Goal: Task Accomplishment & Management: Manage account settings

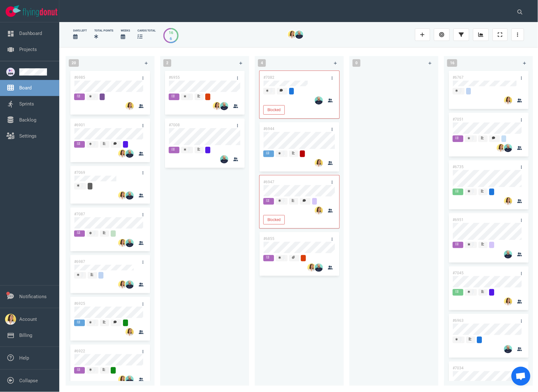
click at [174, 214] on div "#6955 #7008" at bounding box center [204, 224] width 81 height 309
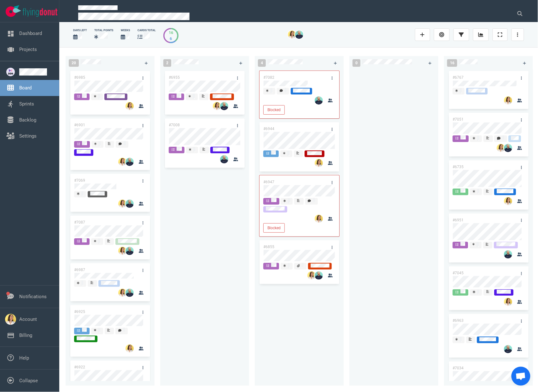
click at [388, 182] on div at bounding box center [393, 224] width 81 height 309
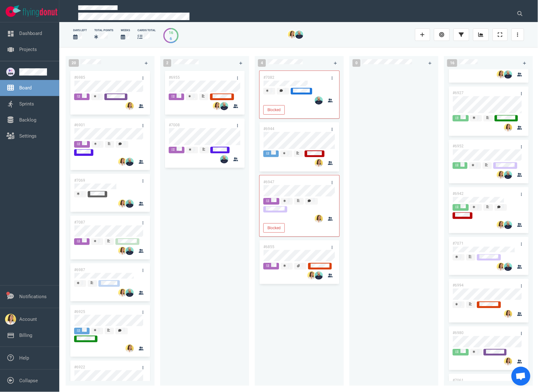
scroll to position [482, 0]
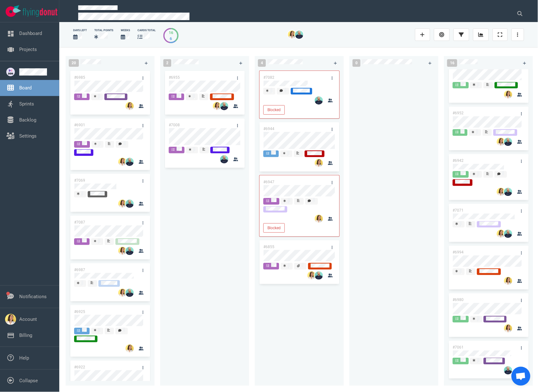
click at [217, 214] on div "#6955 #7008" at bounding box center [204, 224] width 81 height 309
click at [199, 192] on div "#6955 #7008" at bounding box center [204, 224] width 81 height 309
click at [299, 319] on div "#7082 Blocked #6944 #6947 Blocked #6855" at bounding box center [298, 224] width 81 height 309
click at [389, 117] on div at bounding box center [393, 224] width 81 height 309
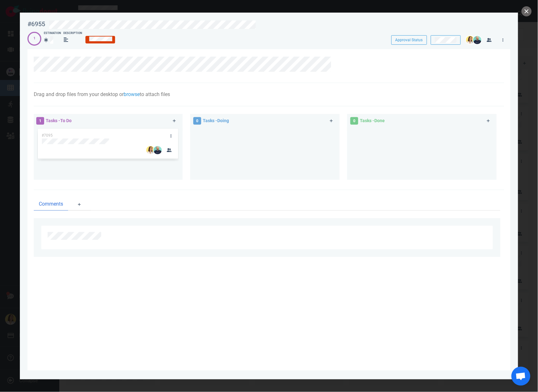
click at [115, 183] on div "1 Tasks - To Do #7095" at bounding box center [111, 148] width 157 height 76
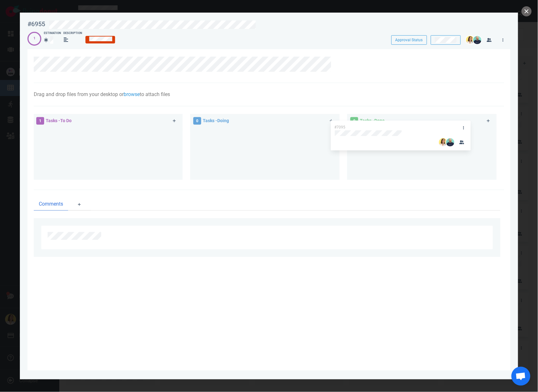
drag, startPoint x: 101, startPoint y: 134, endPoint x: 393, endPoint y: 126, distance: 292.3
click at [393, 126] on div "1 Tasks - To Do #7095 #7095 0 Tasks - Doing 0 Tasks - Done" at bounding box center [267, 148] width 474 height 76
click at [528, 11] on button "close" at bounding box center [526, 11] width 10 height 10
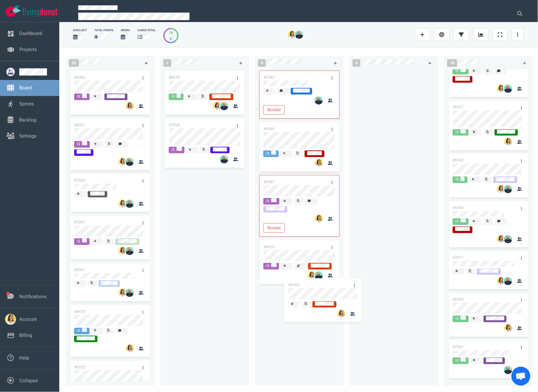
scroll to position [434, 0]
drag, startPoint x: 474, startPoint y: 248, endPoint x: 368, endPoint y: 83, distance: 196.2
click at [368, 83] on div "20 #6985 #6901 #7069 #7087 #6987 #6925 #6922 #7091 #6930 #6662 #6934 #6912 #691…" at bounding box center [298, 219] width 479 height 345
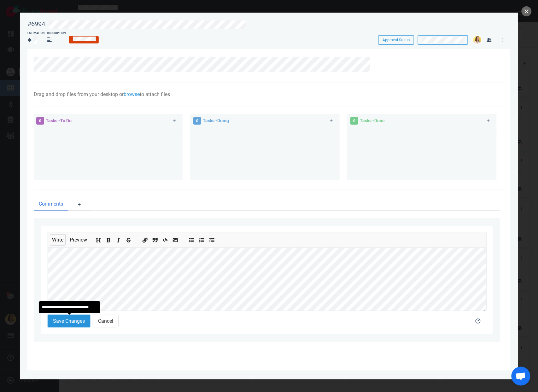
click at [69, 322] on button "Save Changes" at bounding box center [69, 321] width 43 height 13
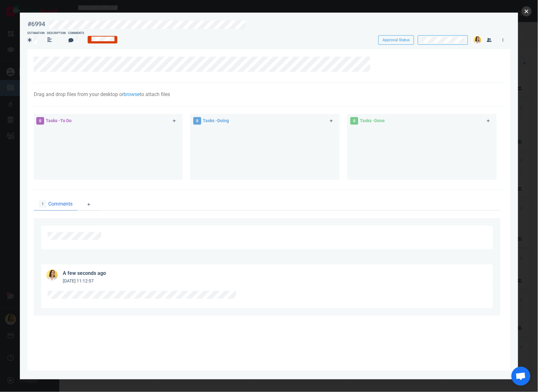
click at [526, 11] on button "close" at bounding box center [526, 11] width 10 height 10
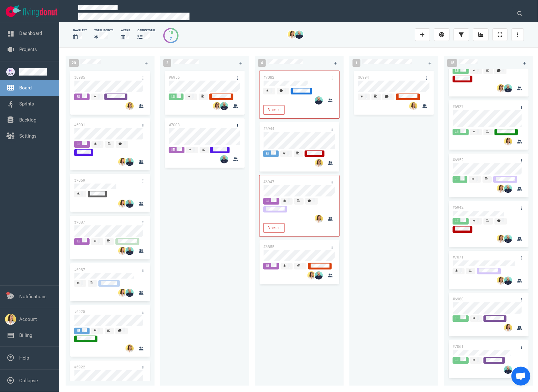
click at [361, 307] on div "#6994" at bounding box center [393, 224] width 81 height 309
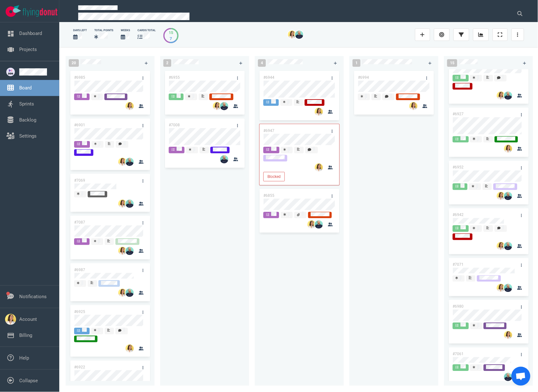
scroll to position [454, 0]
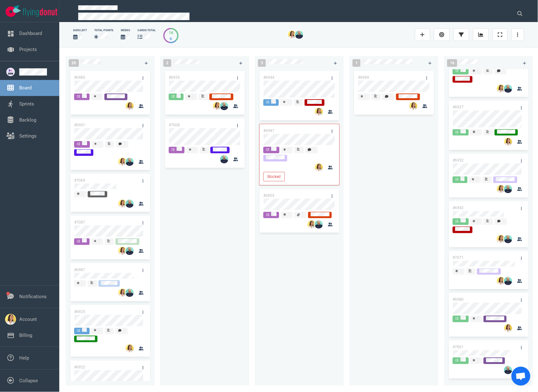
click at [361, 308] on div "#6994" at bounding box center [393, 224] width 81 height 309
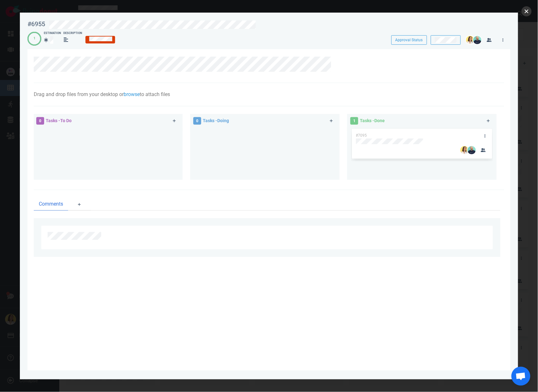
click at [530, 13] on button "close" at bounding box center [526, 11] width 10 height 10
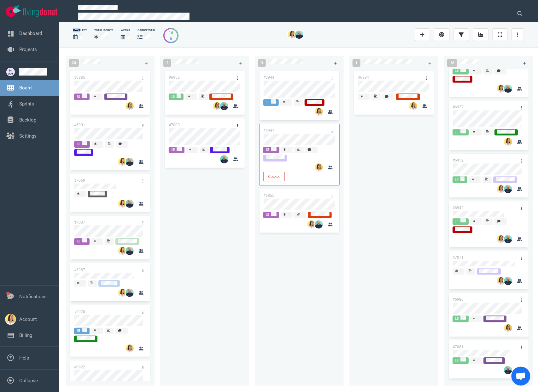
click at [530, 13] on div at bounding box center [302, 11] width 463 height 22
click at [379, 75] on div "#6994" at bounding box center [387, 77] width 67 height 13
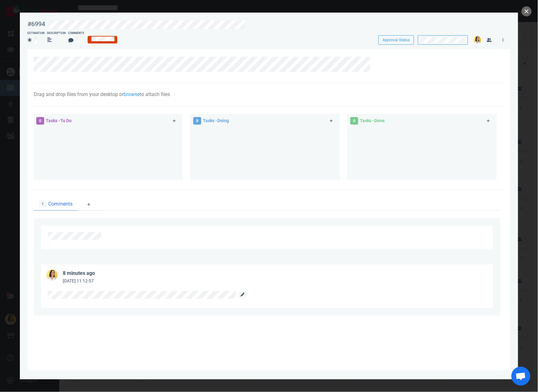
click at [244, 294] on icon at bounding box center [243, 295] width 4 height 4
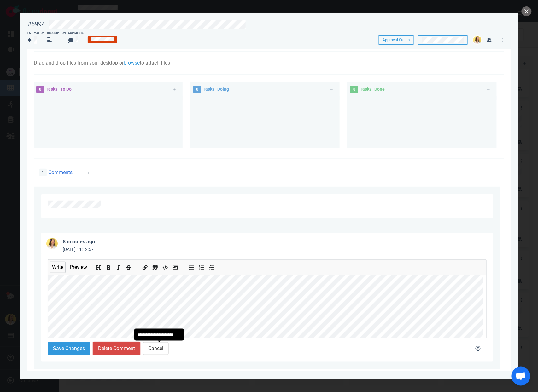
click at [131, 353] on button "Delete Comment" at bounding box center [117, 349] width 48 height 13
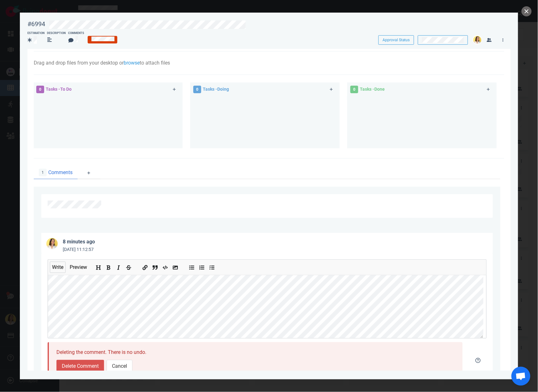
scroll to position [33, 0]
click at [80, 362] on button "Delete Comment" at bounding box center [80, 365] width 48 height 13
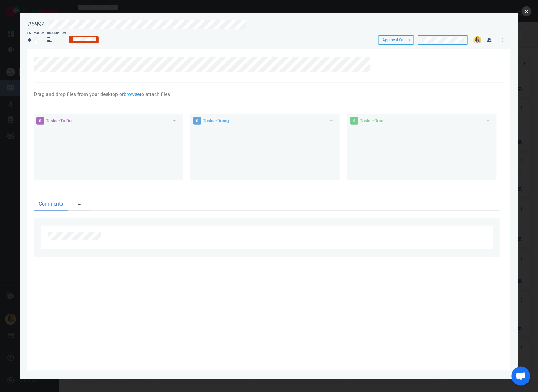
click at [527, 15] on button "close" at bounding box center [526, 11] width 10 height 10
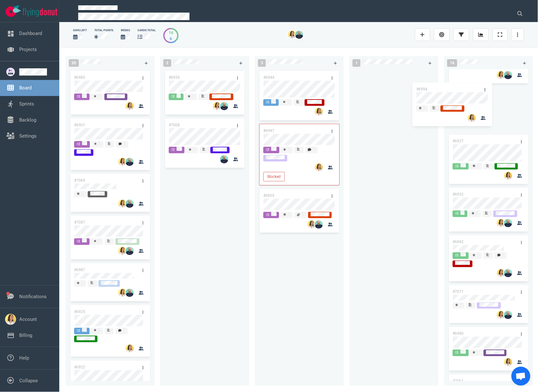
scroll to position [444, 0]
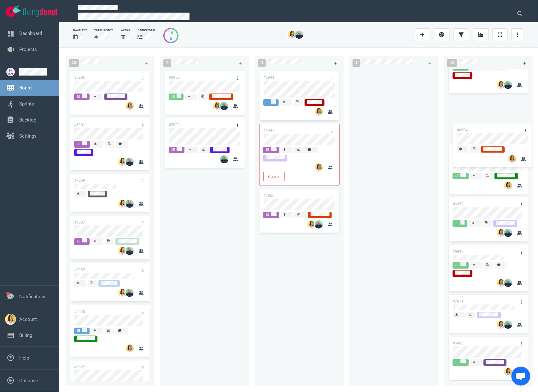
drag, startPoint x: 397, startPoint y: 80, endPoint x: 495, endPoint y: 129, distance: 110.2
click at [495, 129] on div "20 #6985 #6901 #7069 #7087 #6987 #6925 #6922 #7091 #6930 #6662 #6934 #6912 #691…" at bounding box center [298, 219] width 479 height 345
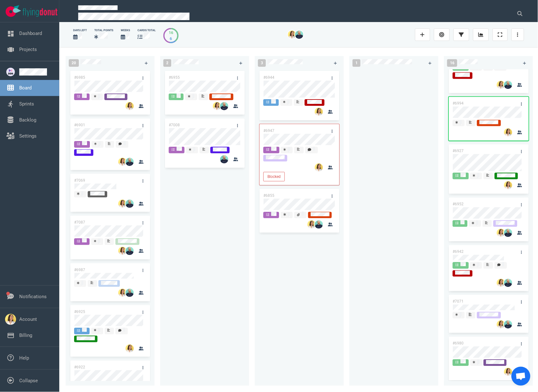
click at [389, 93] on div at bounding box center [393, 224] width 81 height 309
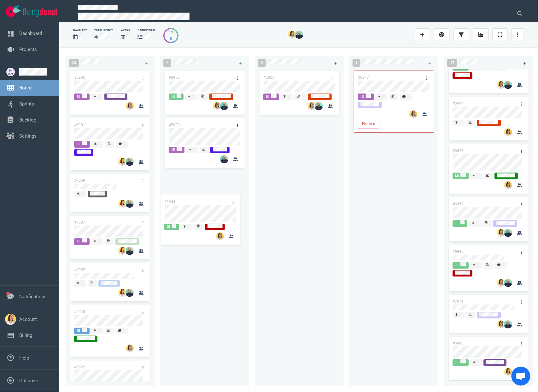
click at [205, 206] on div "20 #6985 #6901 #7069 #7087 #6987 #6925 #6922 #7091 #6930 #6662 #6934 #6912 #691…" at bounding box center [298, 219] width 479 height 345
click at [318, 240] on div "#6855" at bounding box center [298, 224] width 81 height 309
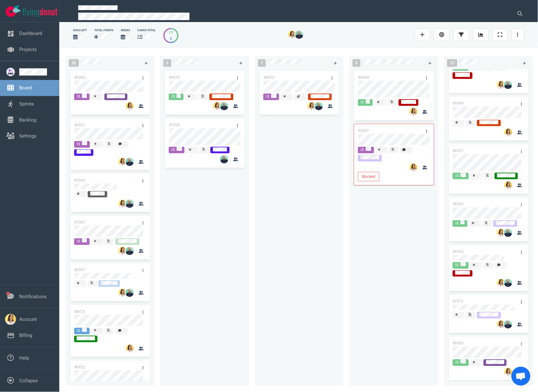
click at [309, 224] on div "#6855" at bounding box center [298, 224] width 81 height 309
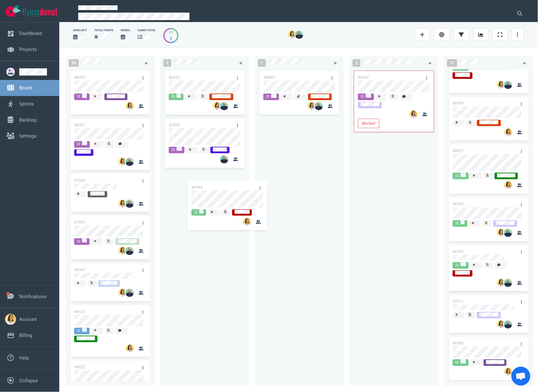
click at [197, 204] on div "20 #6985 #6901 #7069 #7087 #6987 #6925 #6922 #7091 #6930 #6662 #6934 #6912 #691…" at bounding box center [298, 219] width 479 height 345
click at [296, 200] on div "#6855" at bounding box center [298, 224] width 81 height 309
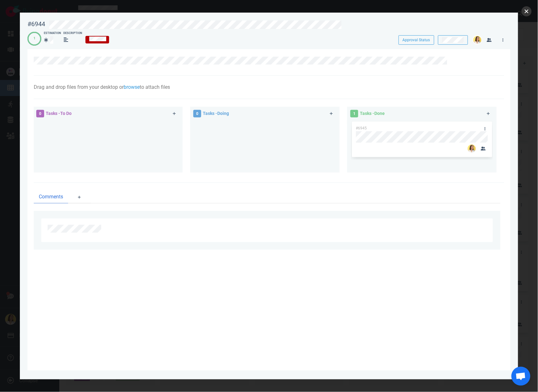
click at [529, 9] on button "close" at bounding box center [526, 11] width 10 height 10
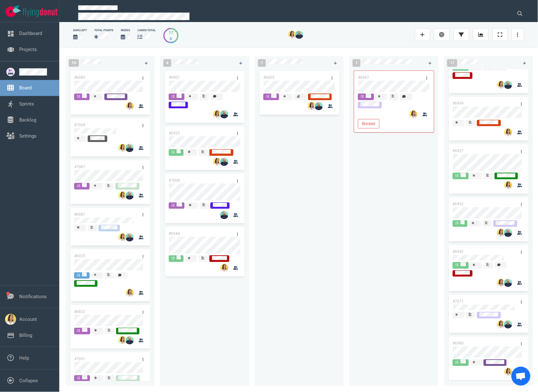
click at [315, 230] on div "#6855" at bounding box center [298, 224] width 81 height 309
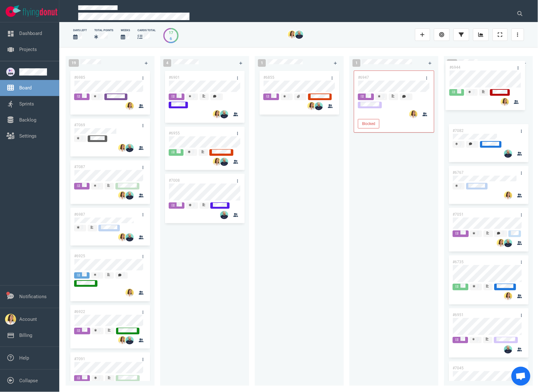
click at [481, 75] on div "19 #6985 #7069 #7087 #6987 #6925 #6922 #7091 #6930 #6662 #6934 #6912 #6918 #704…" at bounding box center [298, 219] width 479 height 345
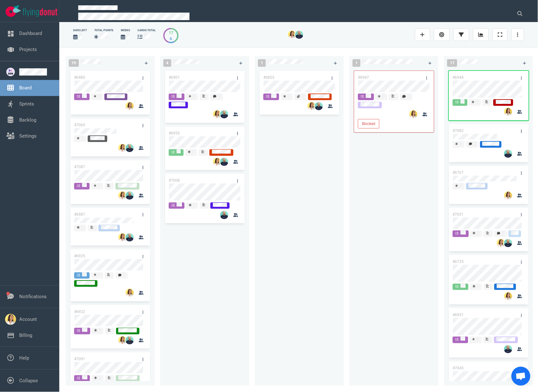
click at [337, 200] on div "#6855" at bounding box center [298, 224] width 81 height 309
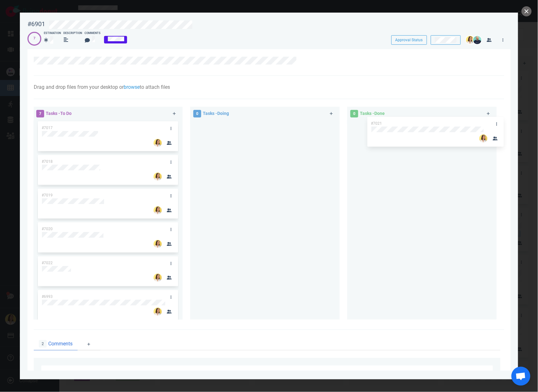
drag, startPoint x: 131, startPoint y: 127, endPoint x: 460, endPoint y: 123, distance: 329.1
click at [460, 123] on div "7 Tasks - To Do #7021 #7017 #7018 #7019 #7020 #7022 #6993 #7021 0 Tasks - Doing…" at bounding box center [267, 214] width 474 height 223
click at [281, 189] on div at bounding box center [265, 217] width 142 height 194
click at [246, 173] on div at bounding box center [265, 217] width 142 height 194
click at [230, 209] on div at bounding box center [265, 217] width 142 height 194
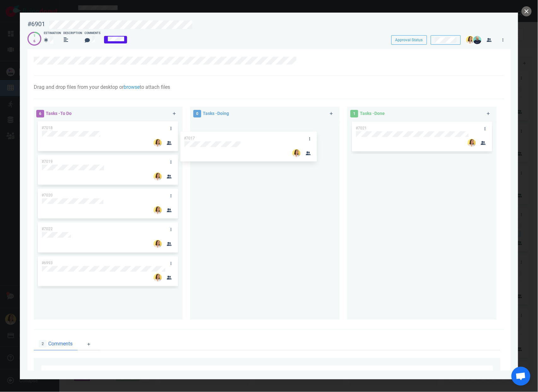
drag, startPoint x: 102, startPoint y: 129, endPoint x: 245, endPoint y: 139, distance: 142.8
click at [245, 139] on div "6 Tasks - To Do #7017 #7018 #7019 #7020 #7022 #6993 #7017 0 Tasks - Doing 1 Tas…" at bounding box center [267, 214] width 474 height 223
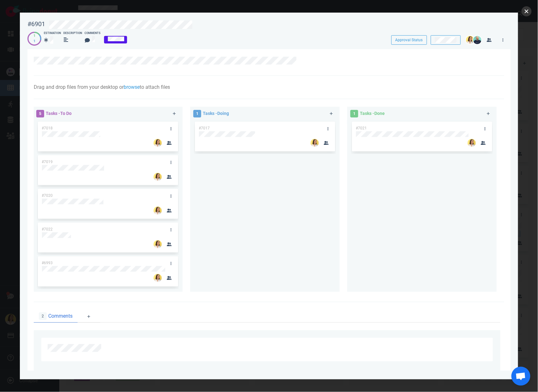
click at [529, 13] on button "close" at bounding box center [526, 11] width 10 height 10
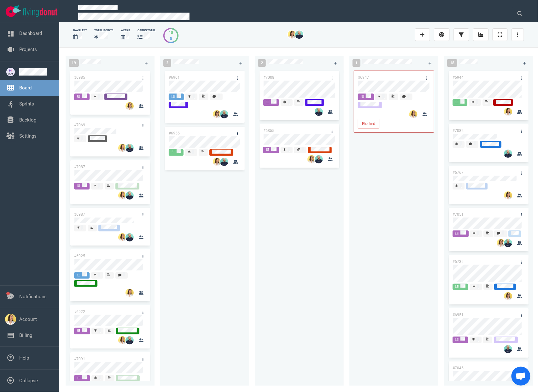
click at [182, 289] on div "#6901 #6955" at bounding box center [204, 224] width 81 height 309
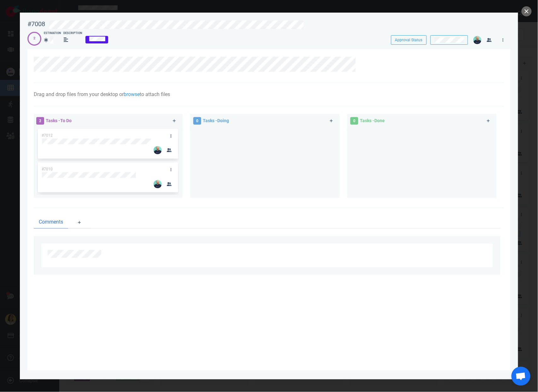
click at [221, 183] on div at bounding box center [265, 160] width 142 height 65
click at [164, 305] on section "Drag and drop files from your desktop or browse to attach files Attach Files Co…" at bounding box center [268, 210] width 483 height 322
click at [523, 11] on button "close" at bounding box center [526, 11] width 10 height 10
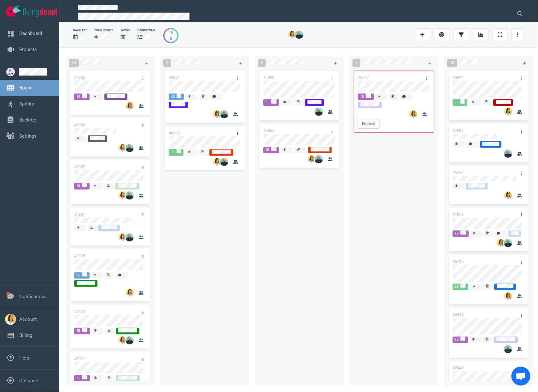
click at [278, 222] on div "#7008 #6855" at bounding box center [298, 224] width 81 height 309
